Goal: Find specific page/section: Find specific page/section

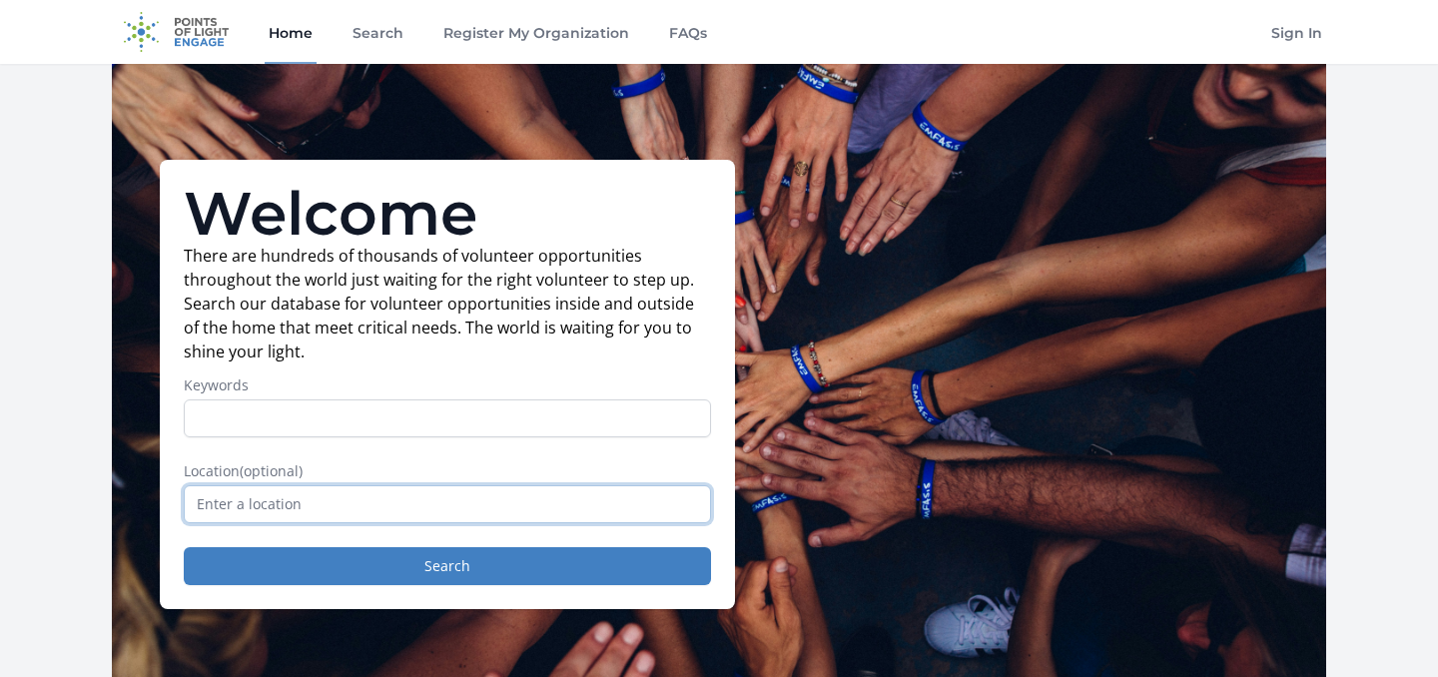
click at [406, 508] on input "text" at bounding box center [447, 504] width 527 height 38
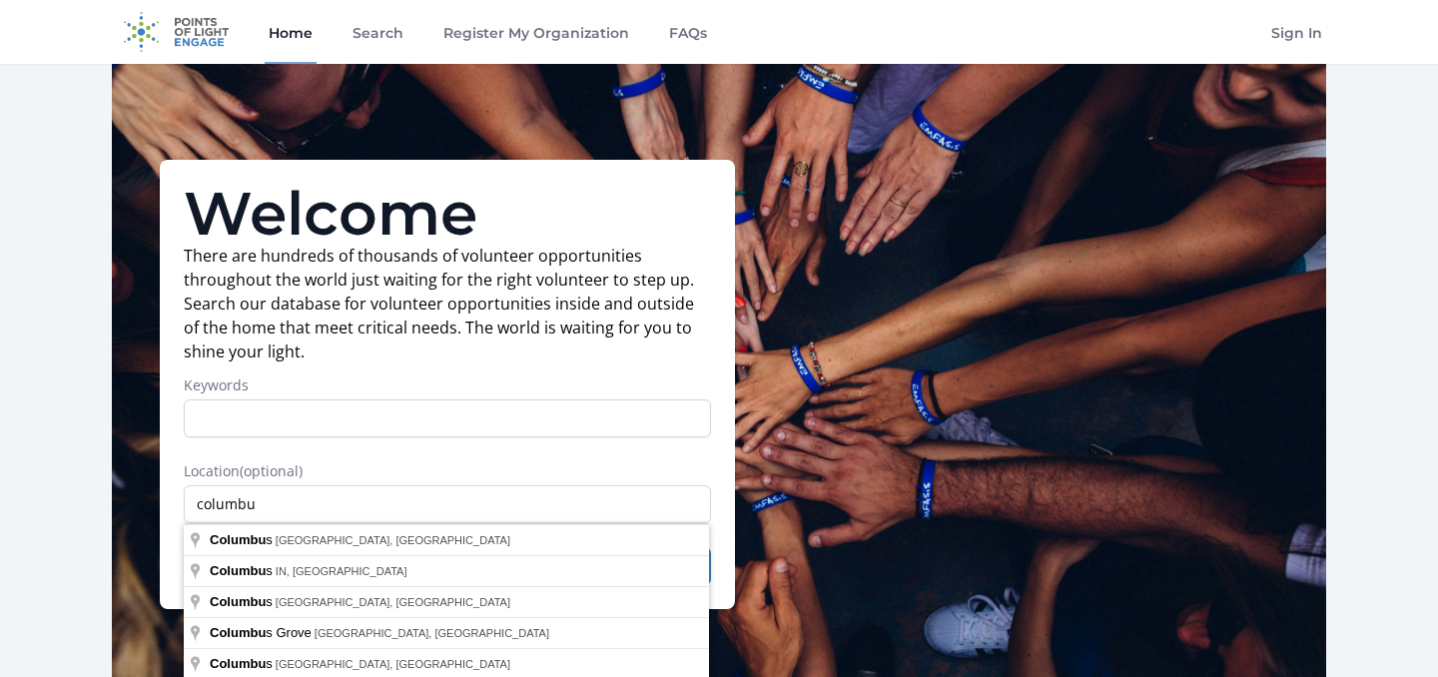
type input "[GEOGRAPHIC_DATA], [GEOGRAPHIC_DATA], [GEOGRAPHIC_DATA]"
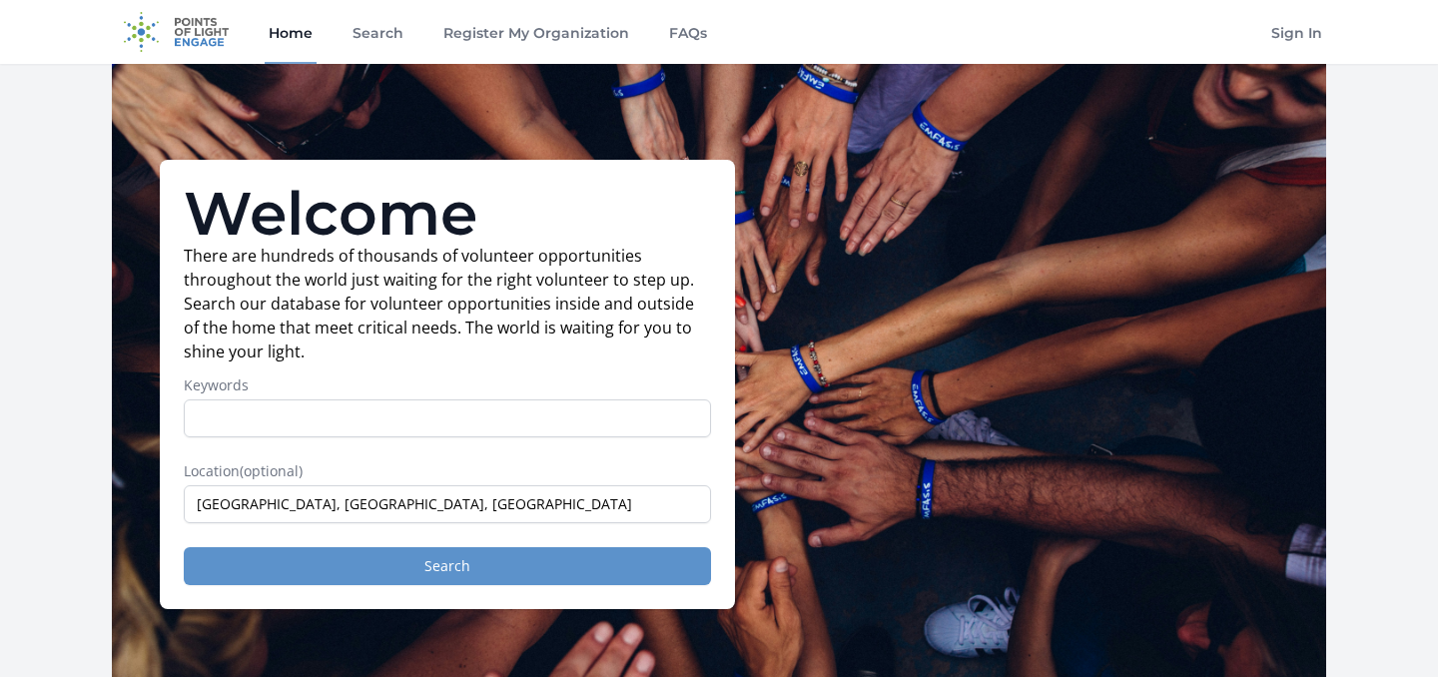
click at [407, 552] on button "Search" at bounding box center [447, 566] width 527 height 38
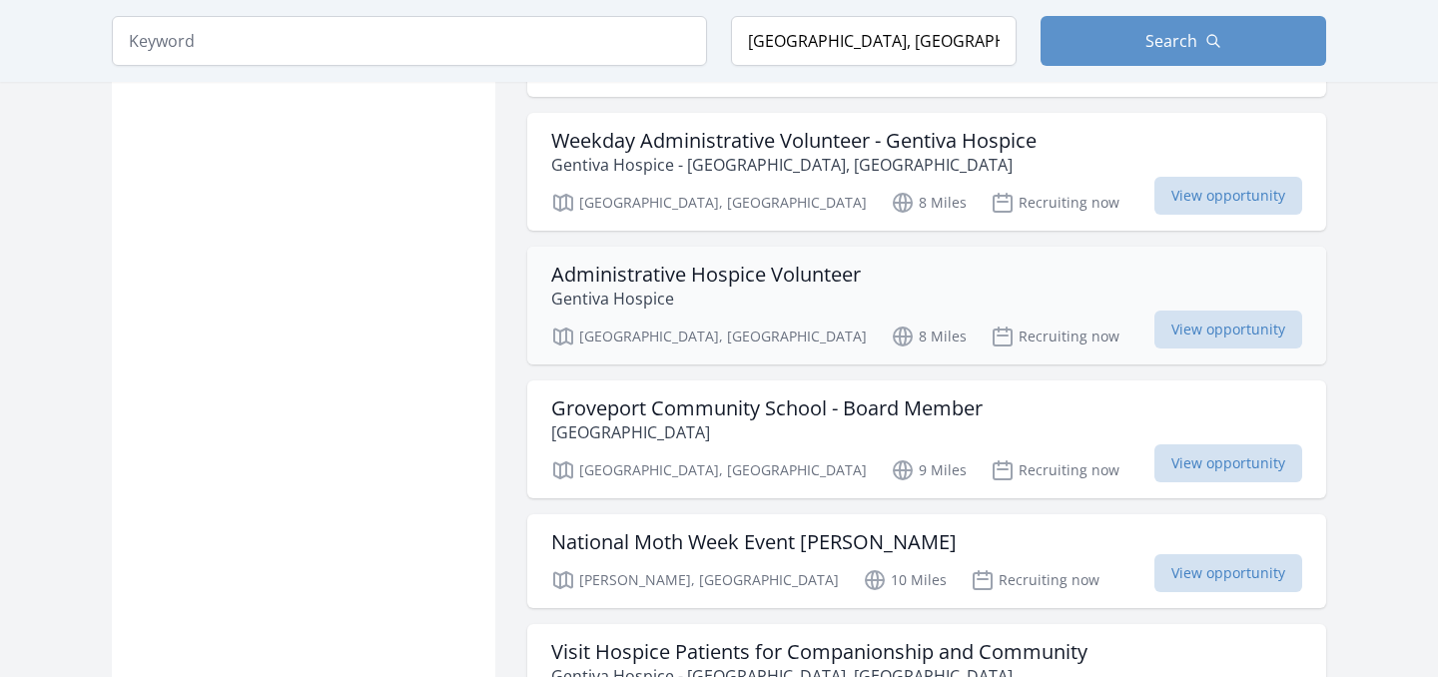
scroll to position [2087, 1]
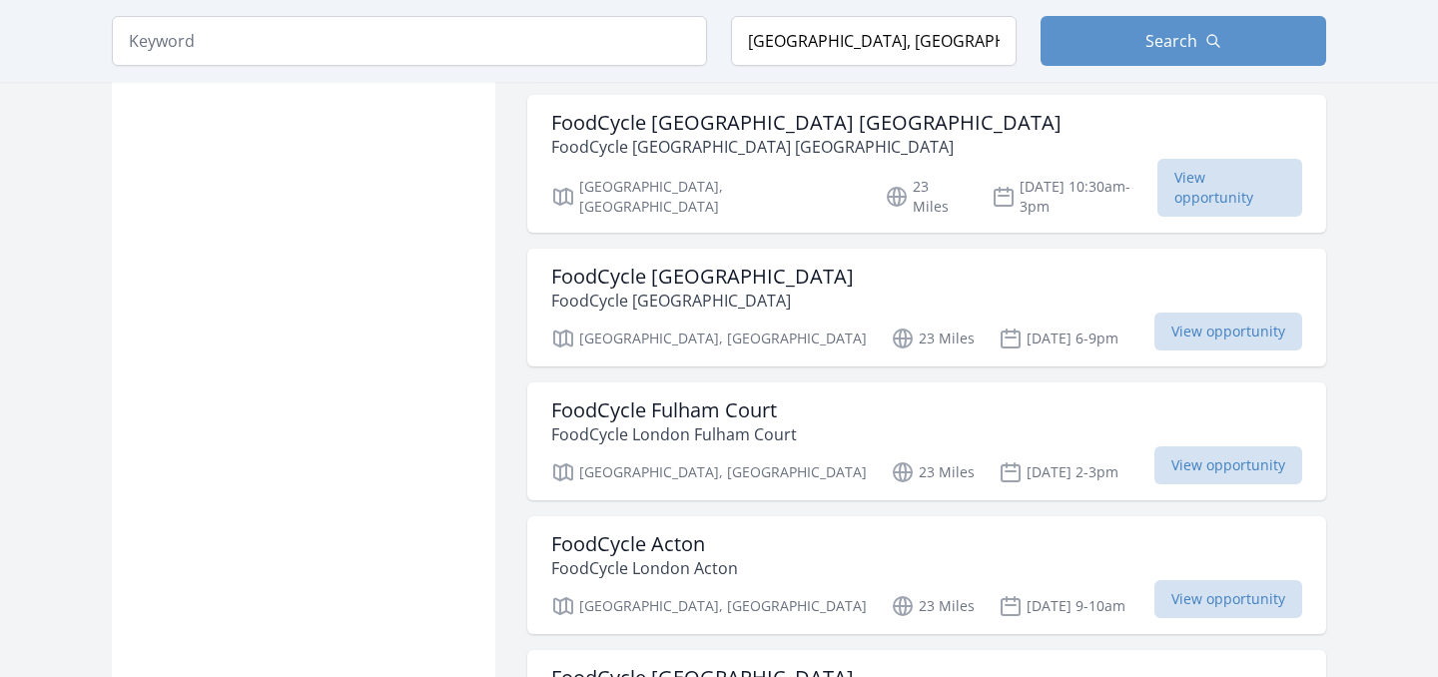
scroll to position [4079, 0]
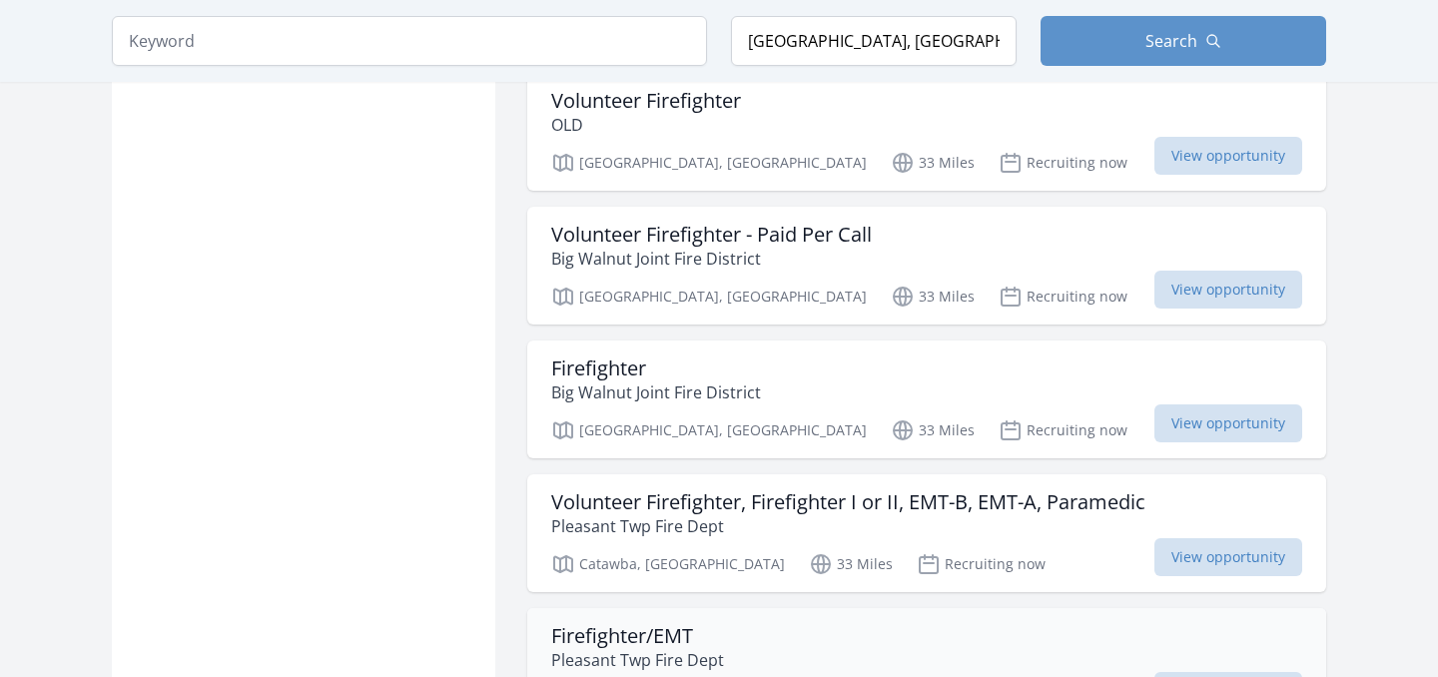
scroll to position [7451, 0]
